Goal: Find specific page/section: Find specific page/section

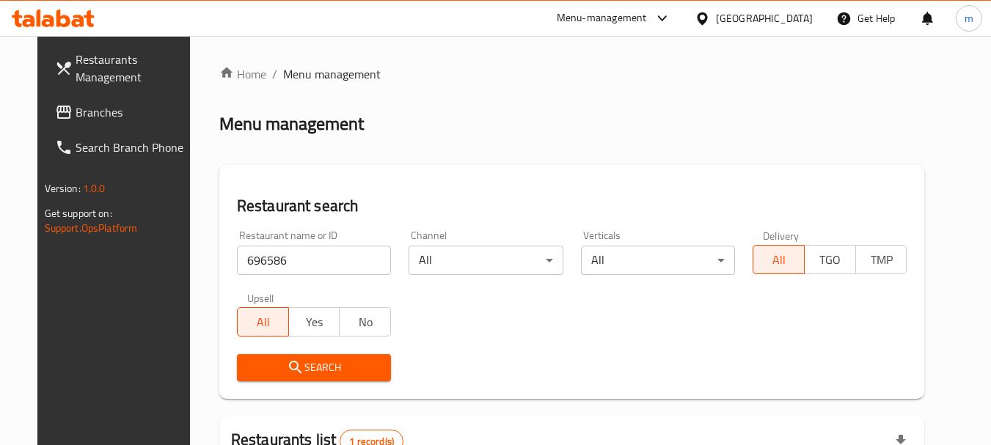
scroll to position [172, 0]
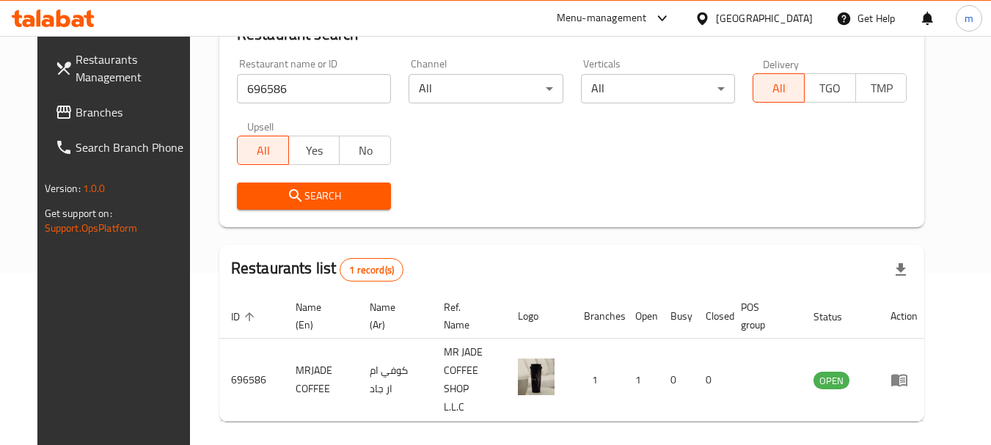
click at [288, 99] on input "696586" at bounding box center [314, 88] width 154 height 29
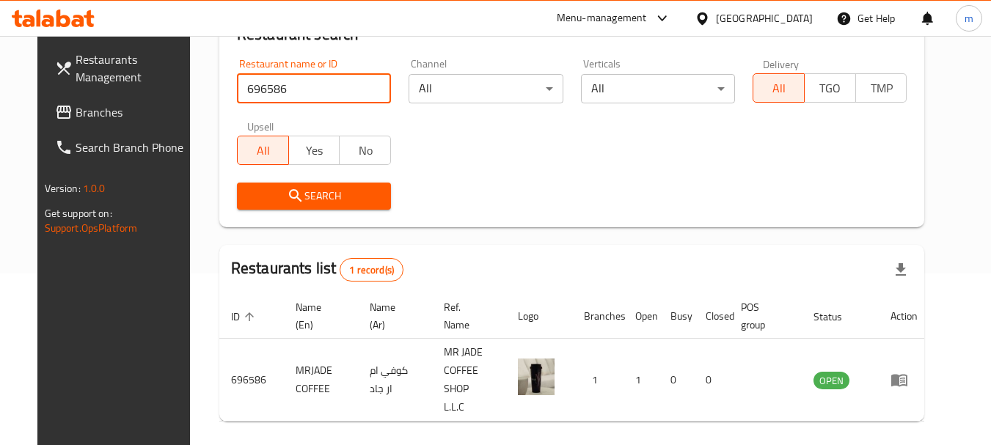
click at [288, 99] on input "696586" at bounding box center [314, 88] width 154 height 29
click at [284, 101] on input "696586" at bounding box center [314, 88] width 154 height 29
click at [297, 194] on span "Search" at bounding box center [314, 196] width 131 height 18
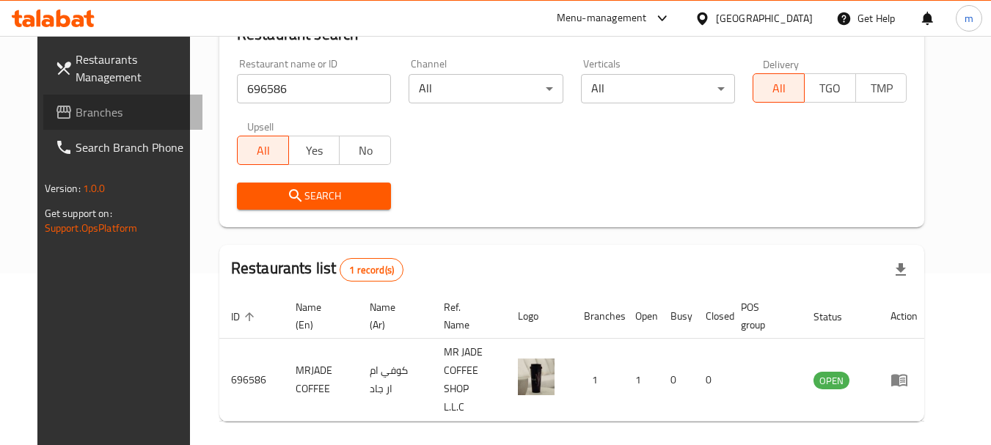
click at [76, 109] on span "Branches" at bounding box center [134, 112] width 116 height 18
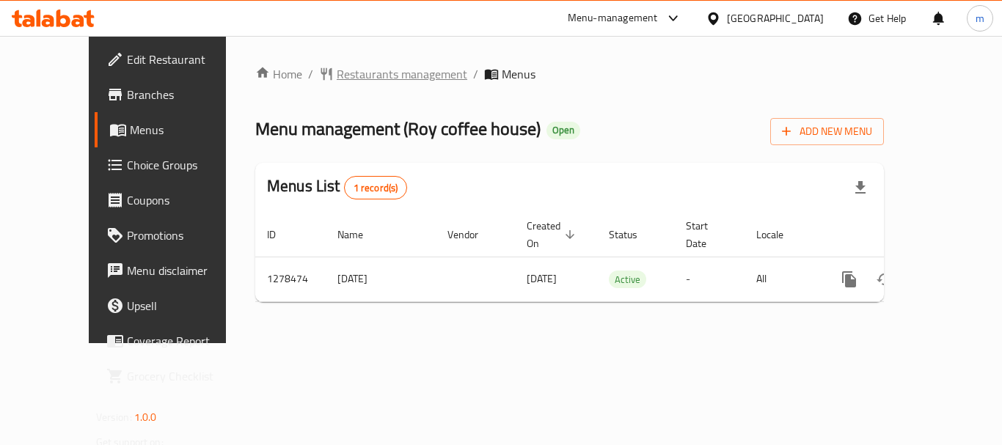
click at [339, 77] on span "Restaurants management" at bounding box center [402, 74] width 131 height 18
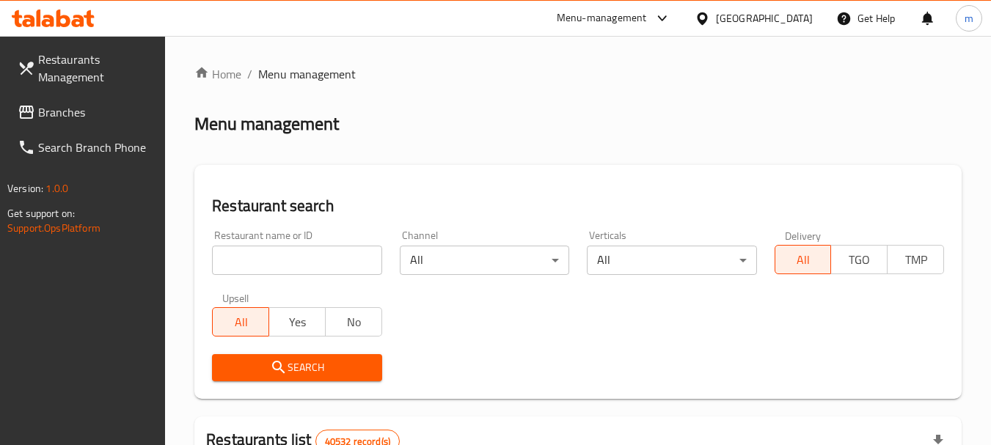
click at [299, 263] on input "search" at bounding box center [297, 260] width 170 height 29
paste input "692938"
type input "692938"
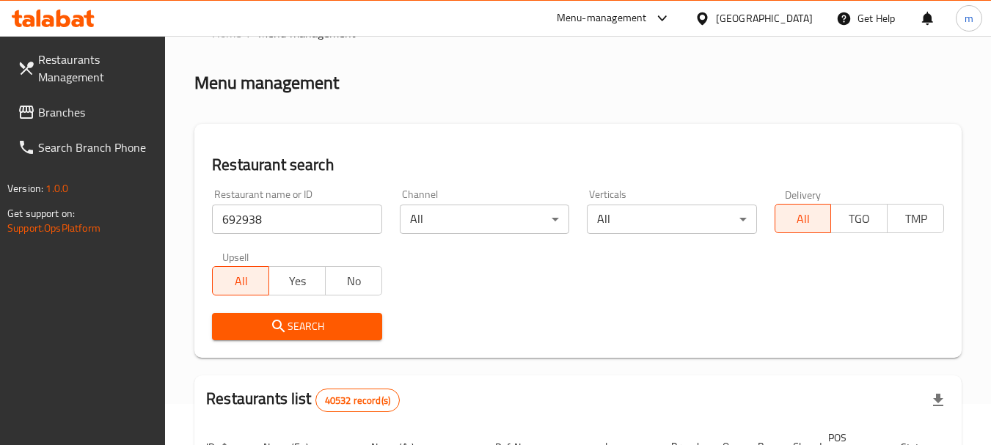
scroll to position [73, 0]
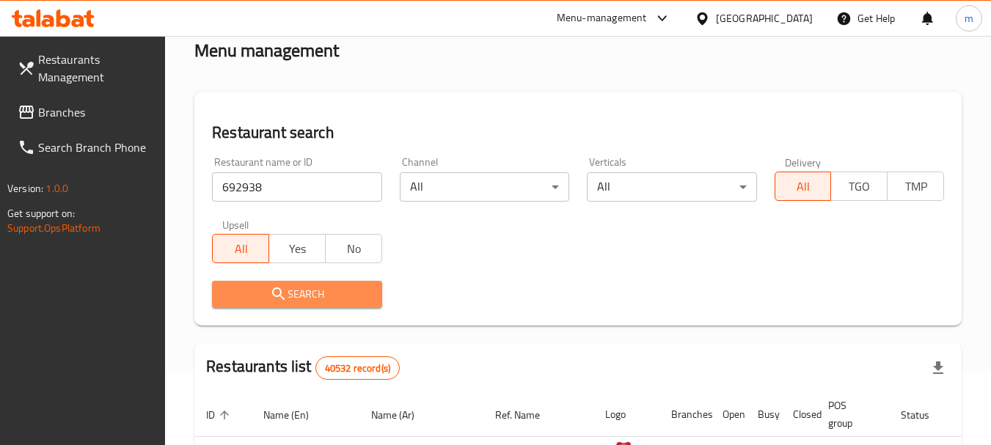
click at [294, 302] on span "Search" at bounding box center [297, 294] width 146 height 18
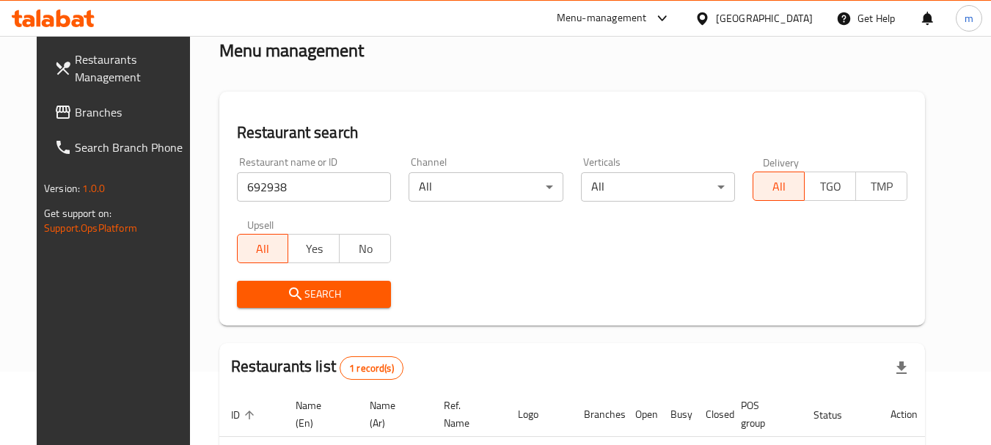
scroll to position [147, 0]
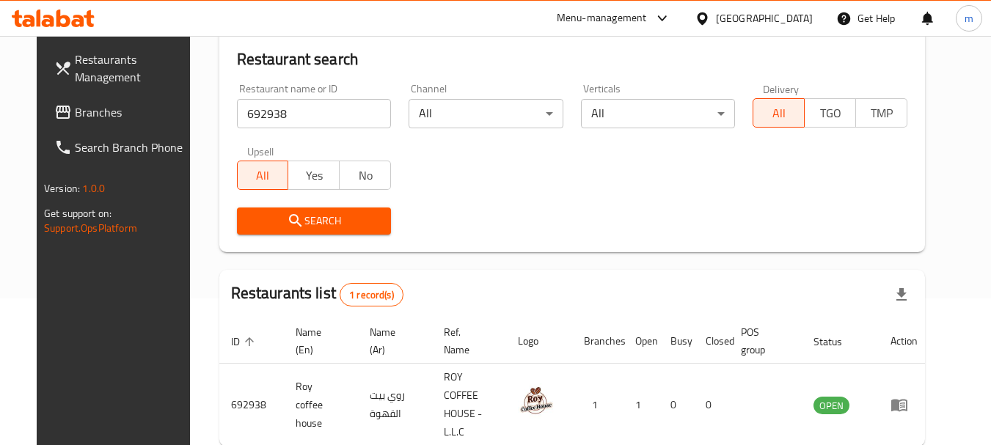
click at [787, 20] on div "United Arab Emirates" at bounding box center [764, 18] width 97 height 16
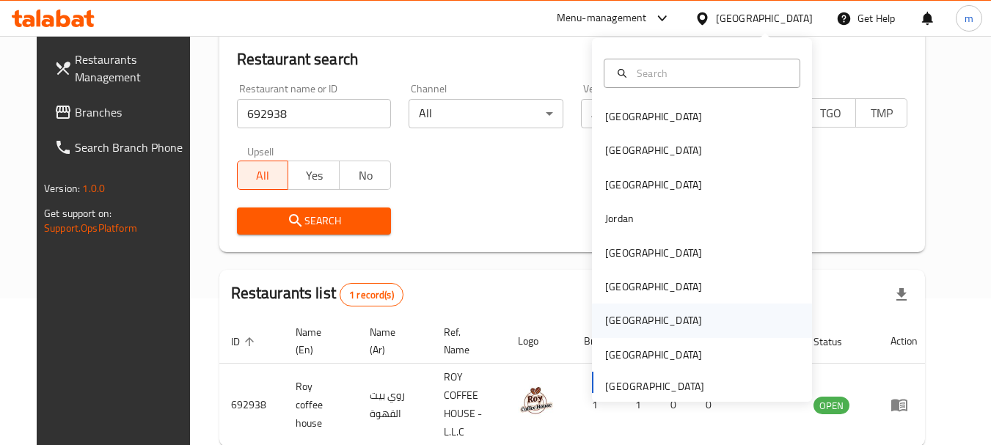
click at [613, 328] on div "[GEOGRAPHIC_DATA]" at bounding box center [653, 321] width 97 height 16
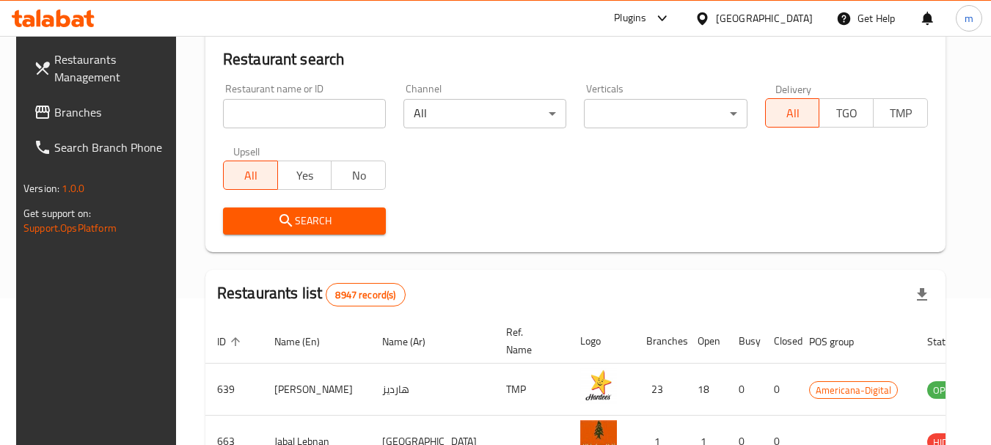
click at [290, 114] on input "search" at bounding box center [304, 113] width 163 height 29
click at [65, 99] on link "Branches" at bounding box center [102, 112] width 160 height 35
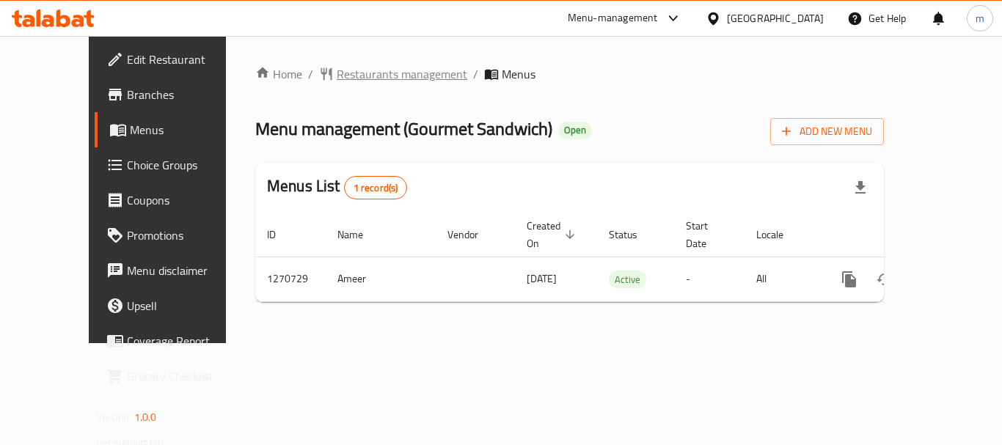
click at [337, 75] on span "Restaurants management" at bounding box center [402, 74] width 131 height 18
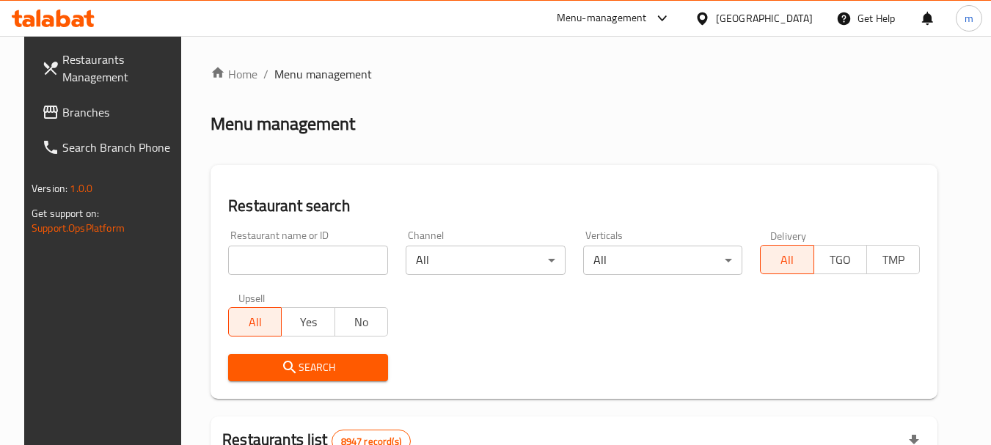
click at [306, 261] on input "search" at bounding box center [308, 260] width 160 height 29
paste input "689334"
type input "689334"
click at [320, 371] on span "Search" at bounding box center [308, 368] width 136 height 18
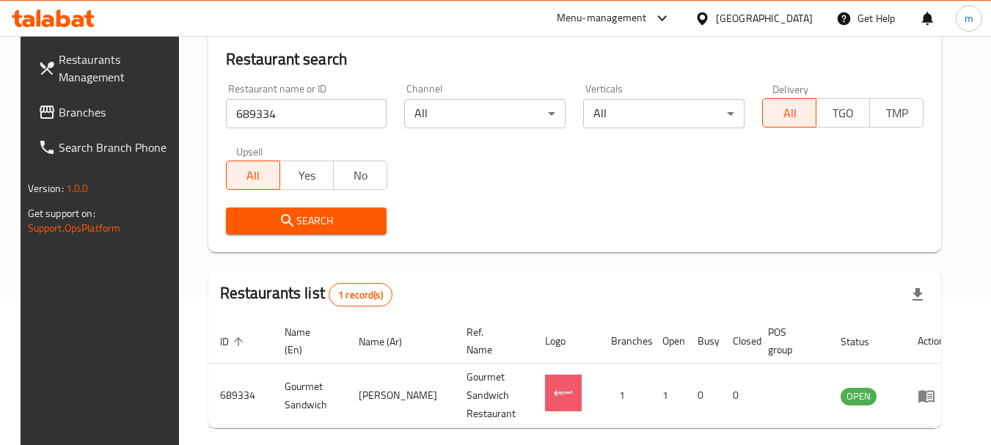
scroll to position [209, 0]
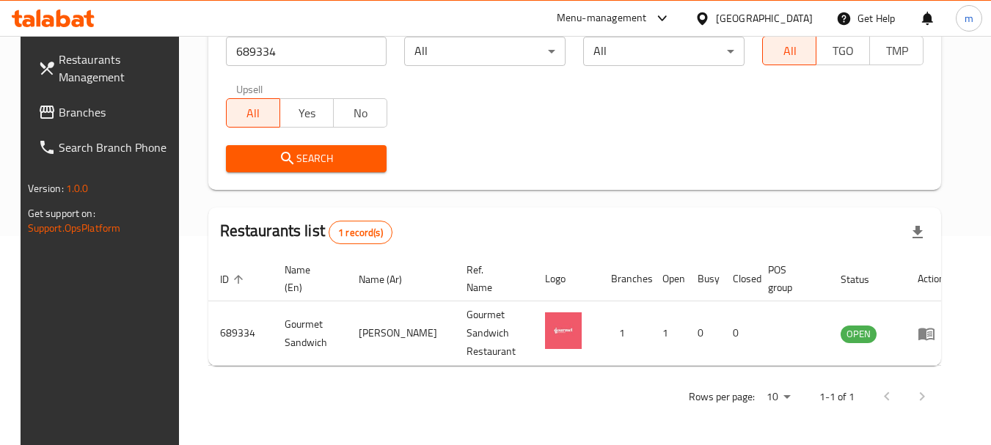
click at [59, 114] on span "Branches" at bounding box center [117, 112] width 116 height 18
